Goal: Task Accomplishment & Management: Use online tool/utility

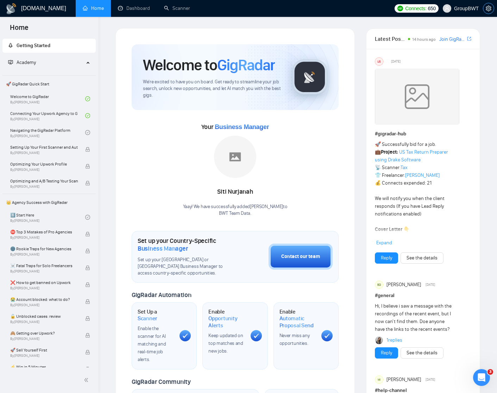
click at [485, 8] on span "setting" at bounding box center [488, 9] width 11 height 6
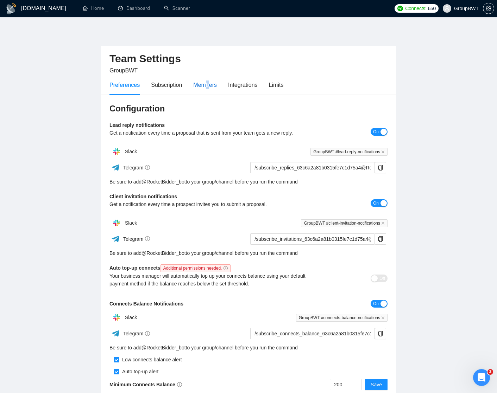
click at [209, 83] on div "Members" at bounding box center [205, 85] width 24 height 9
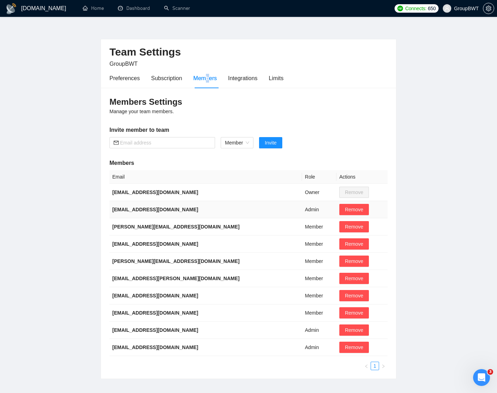
scroll to position [11, 0]
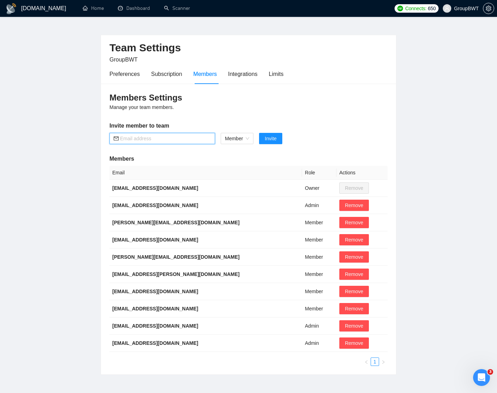
click at [169, 141] on input "text" at bounding box center [165, 139] width 91 height 8
paste input "[EMAIL_ADDRESS][DOMAIN_NAME]"
type input "[EMAIL_ADDRESS][DOMAIN_NAME]"
click at [274, 139] on span "Invite" at bounding box center [271, 139] width 12 height 8
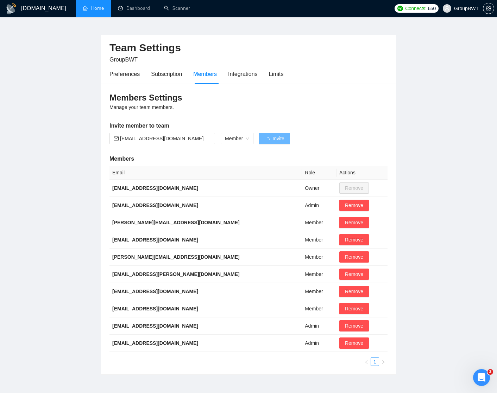
click at [95, 10] on link "Home" at bounding box center [93, 8] width 21 height 6
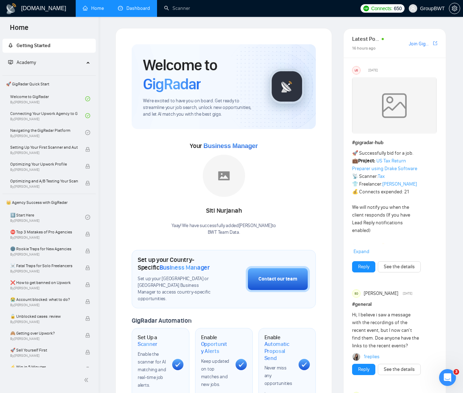
click at [131, 7] on link "Dashboard" at bounding box center [134, 8] width 32 height 6
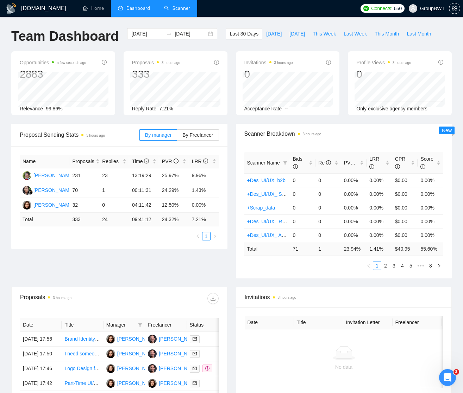
click at [177, 5] on link "Scanner" at bounding box center [177, 8] width 26 height 6
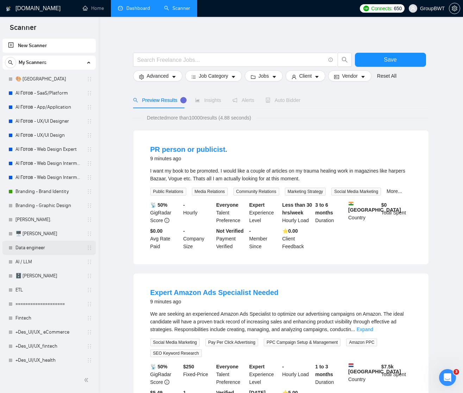
click at [26, 247] on link "Data engineer" at bounding box center [48, 248] width 67 height 14
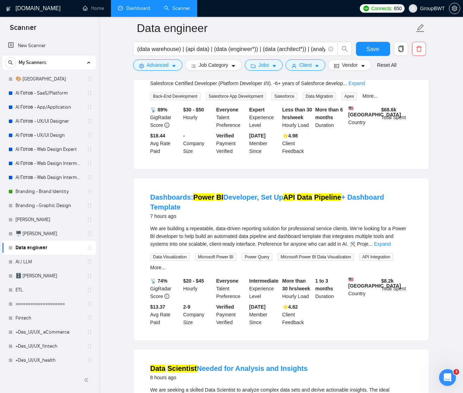
scroll to position [131, 0]
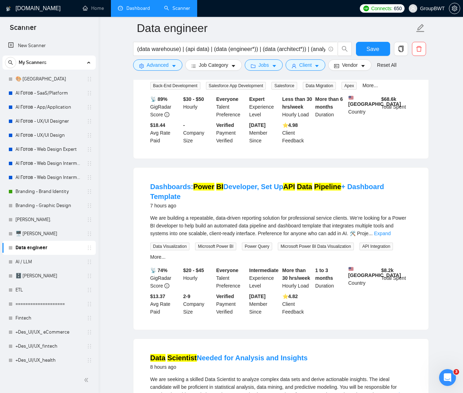
click at [140, 6] on link "Dashboard" at bounding box center [134, 8] width 32 height 6
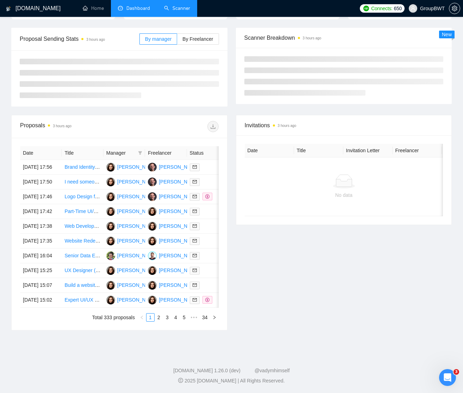
scroll to position [36, 0]
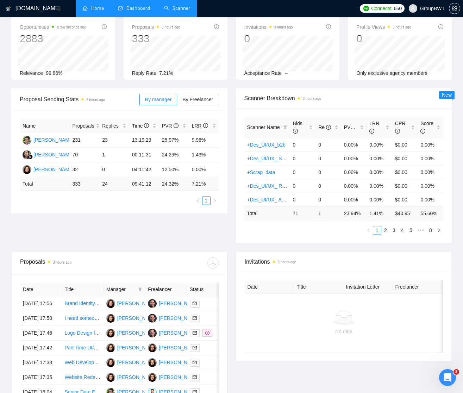
click at [96, 8] on link "Home" at bounding box center [93, 8] width 21 height 6
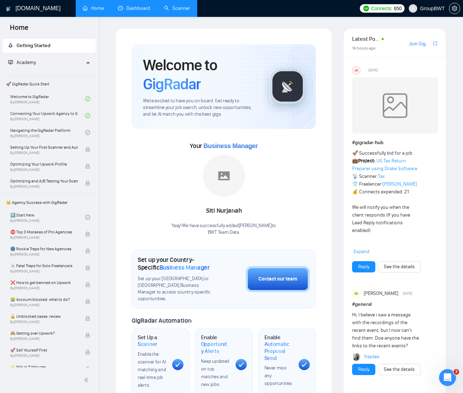
click at [180, 10] on link "Scanner" at bounding box center [177, 8] width 26 height 6
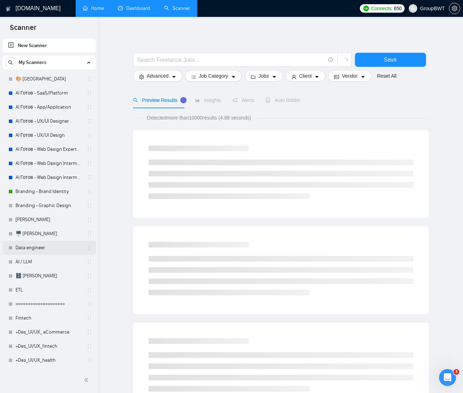
click at [23, 249] on link "Data engineer" at bounding box center [48, 248] width 67 height 14
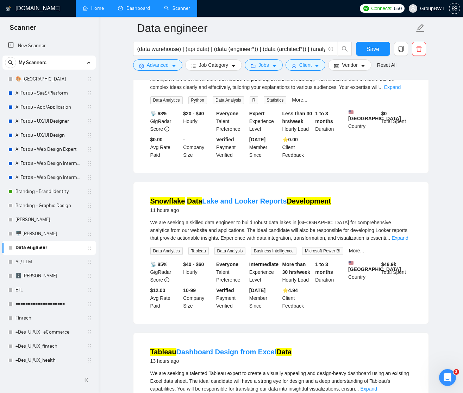
scroll to position [603, 0]
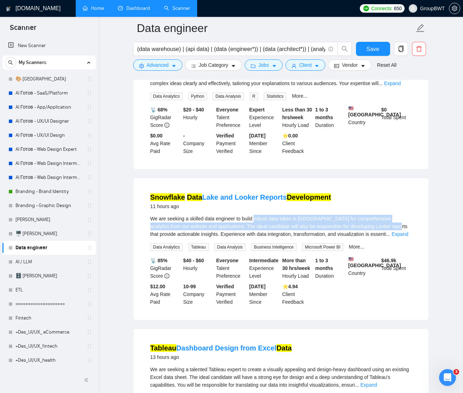
drag, startPoint x: 257, startPoint y: 231, endPoint x: 402, endPoint y: 238, distance: 145.1
click at [402, 238] on div "We are seeking a skilled data engineer to build robust data lakes in [GEOGRAPHI…" at bounding box center [280, 226] width 261 height 23
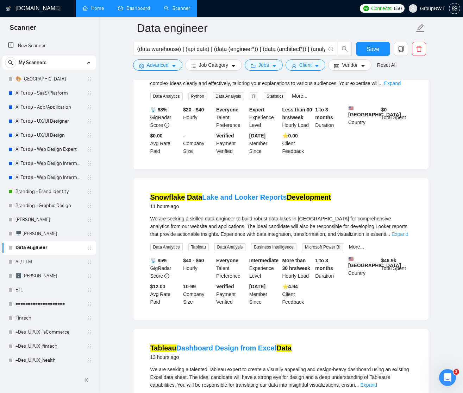
click at [404, 237] on link "Expand" at bounding box center [399, 235] width 17 height 6
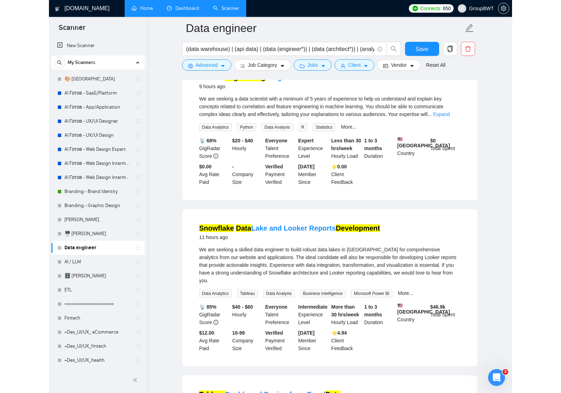
scroll to position [572, 0]
